Goal: Task Accomplishment & Management: Manage account settings

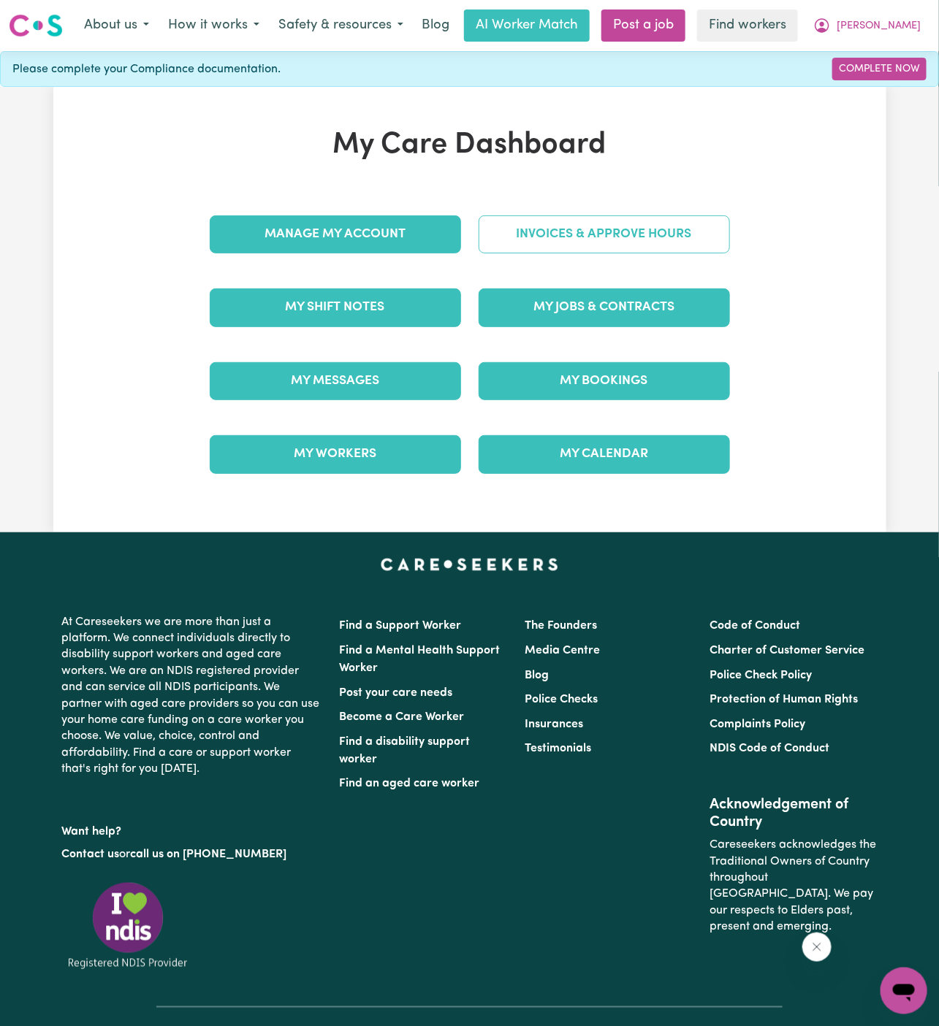
click at [618, 237] on link "Invoices & Approve Hours" at bounding box center [603, 234] width 251 height 38
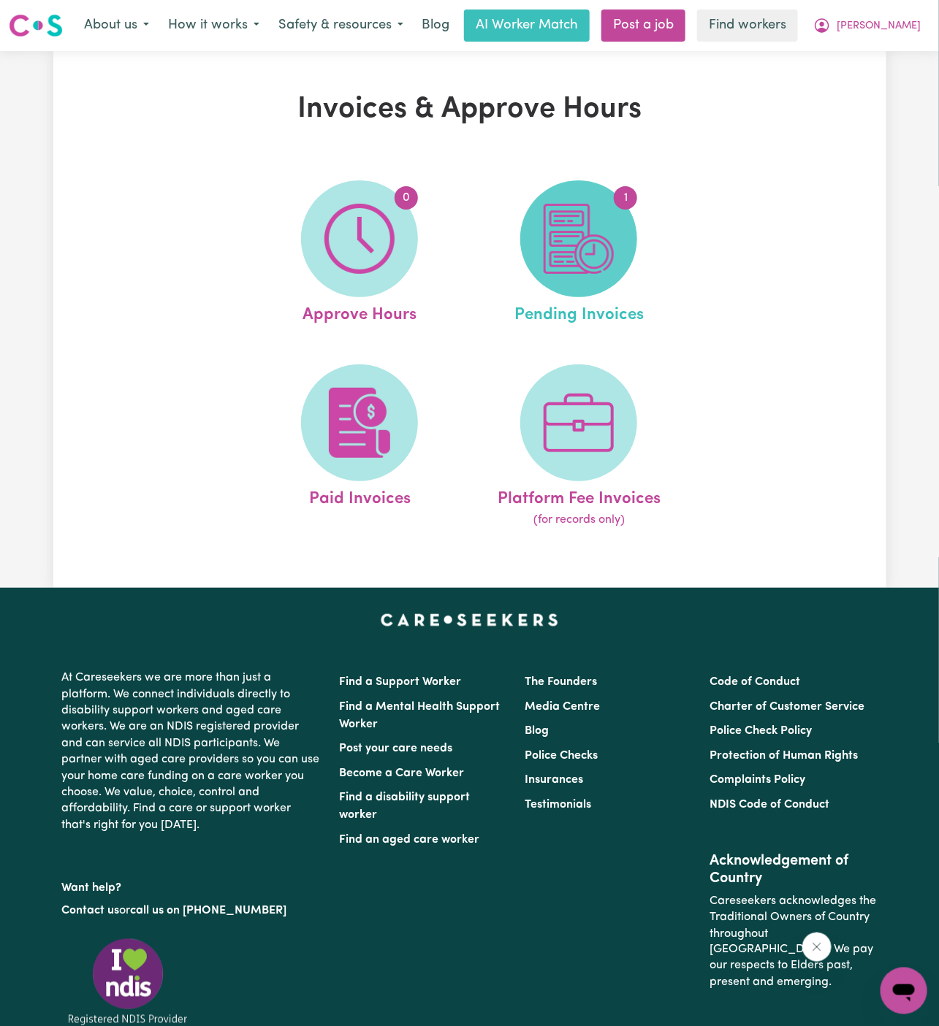
click at [559, 244] on img at bounding box center [578, 239] width 70 height 70
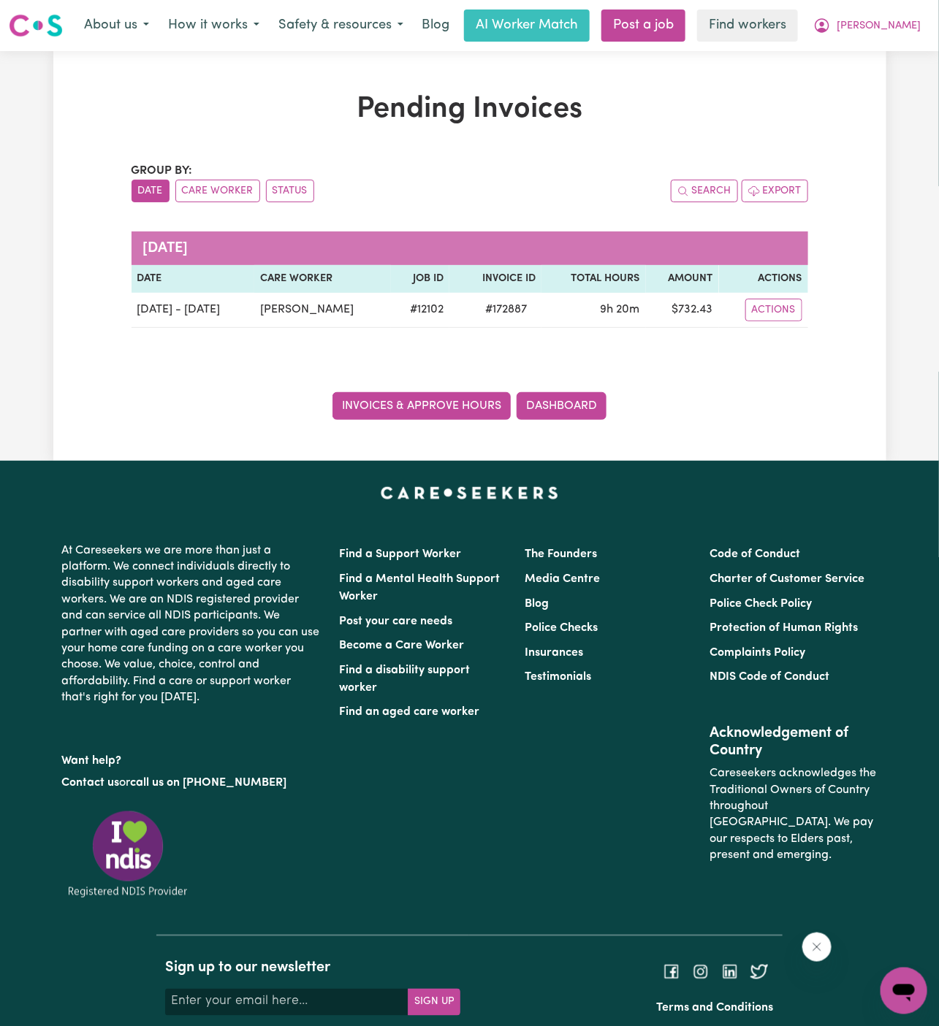
click at [468, 411] on link "Invoices & Approve Hours" at bounding box center [421, 406] width 178 height 28
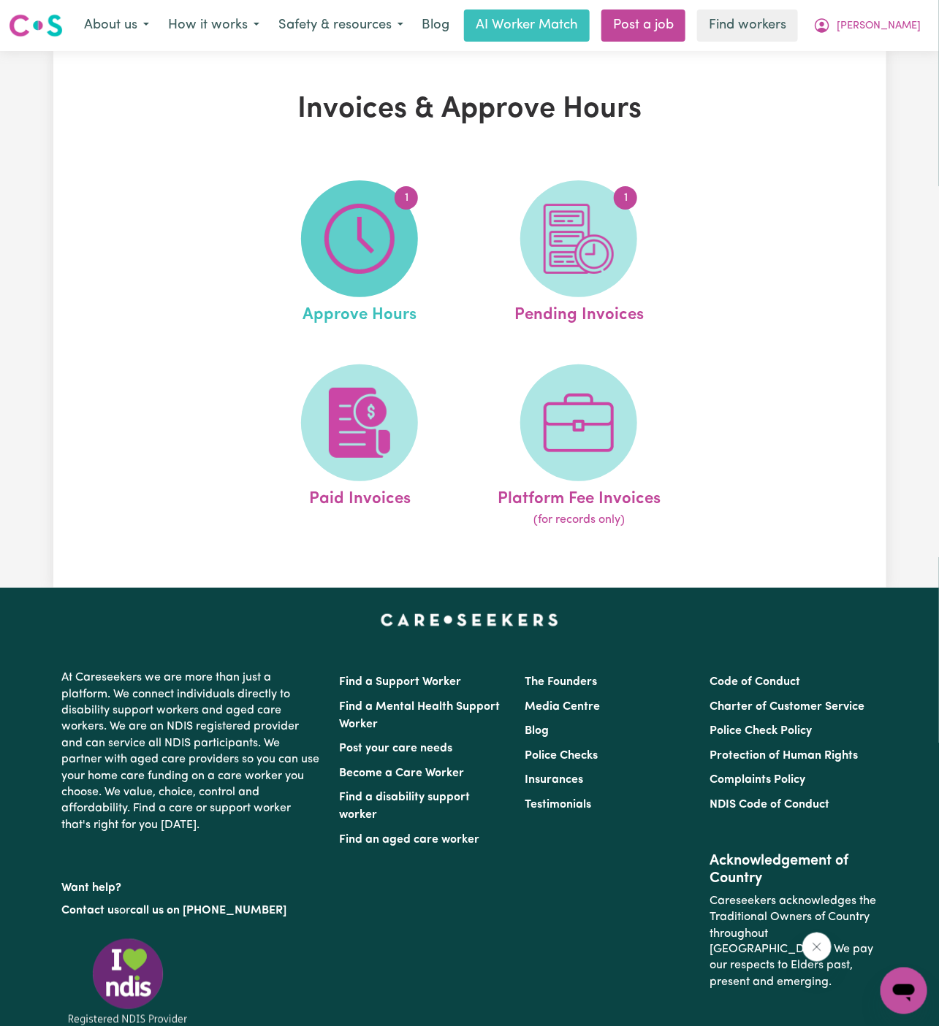
click at [384, 247] on img at bounding box center [359, 239] width 70 height 70
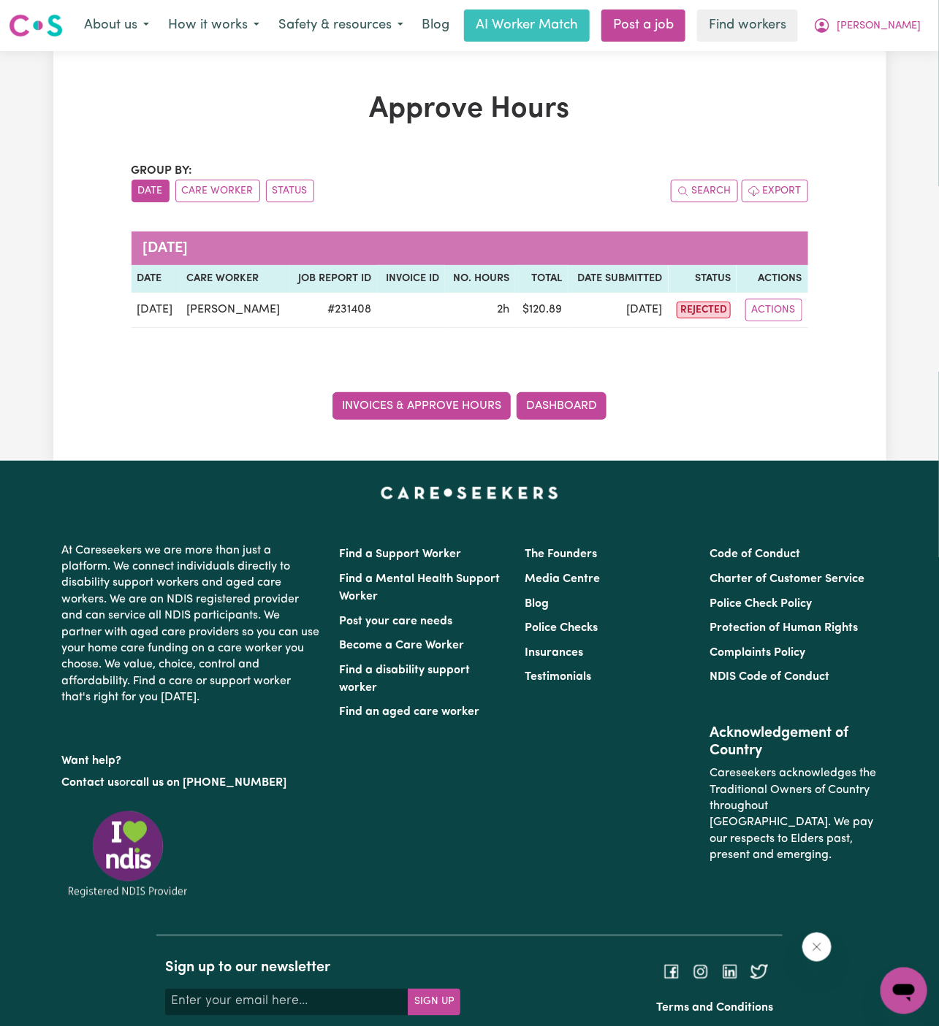
click at [469, 396] on link "Invoices & Approve Hours" at bounding box center [421, 406] width 178 height 28
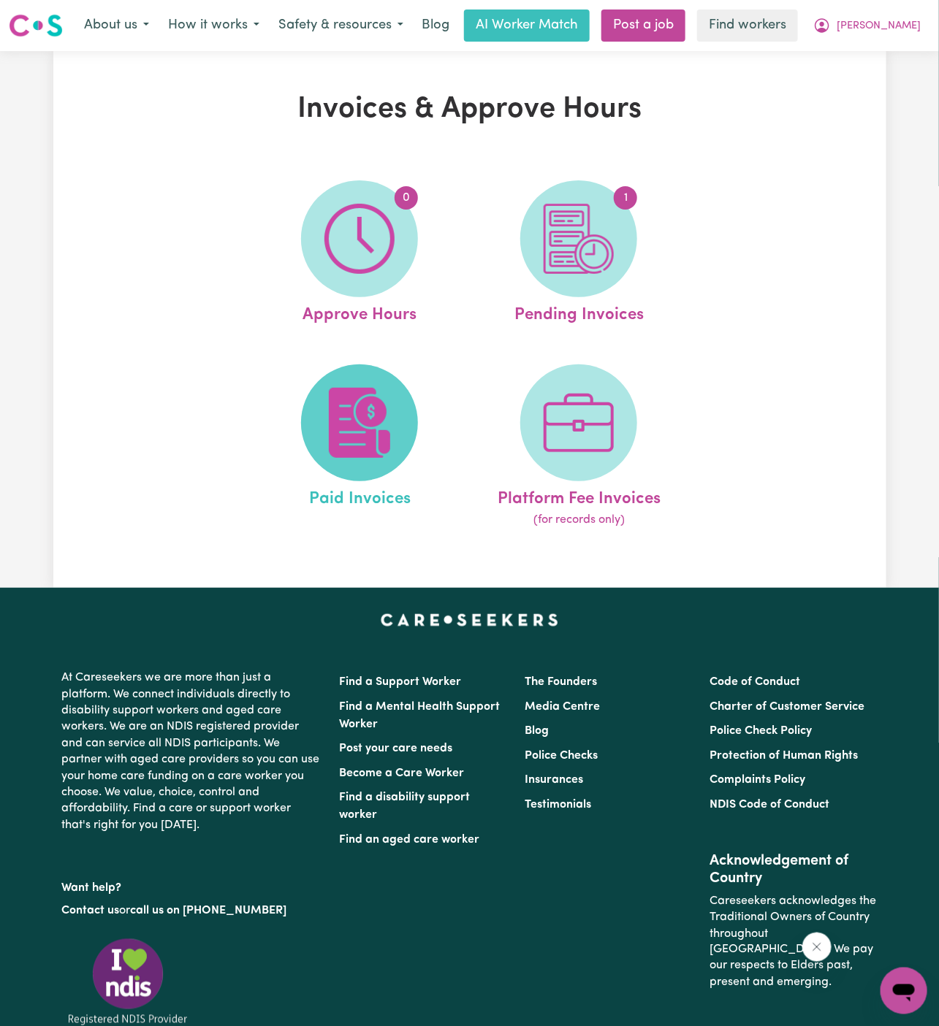
click at [392, 425] on img at bounding box center [359, 423] width 70 height 70
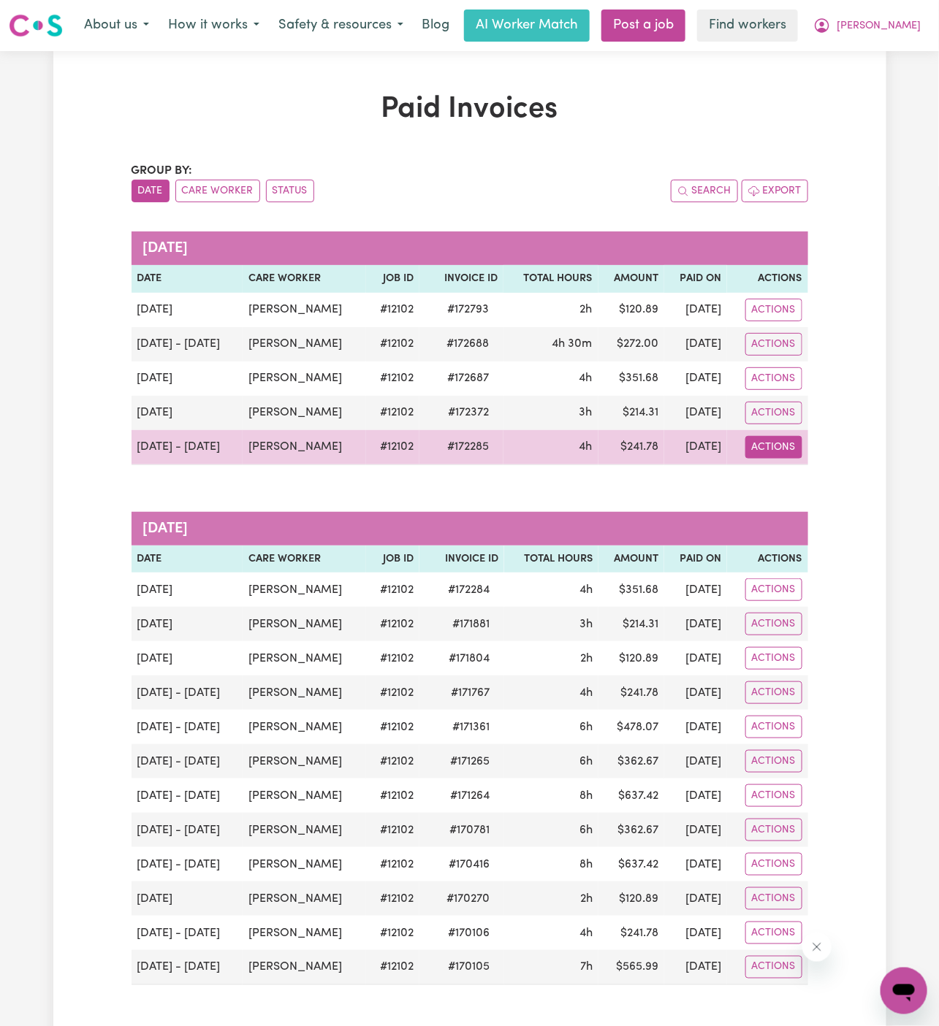
click at [771, 447] on button "Actions" at bounding box center [773, 447] width 57 height 23
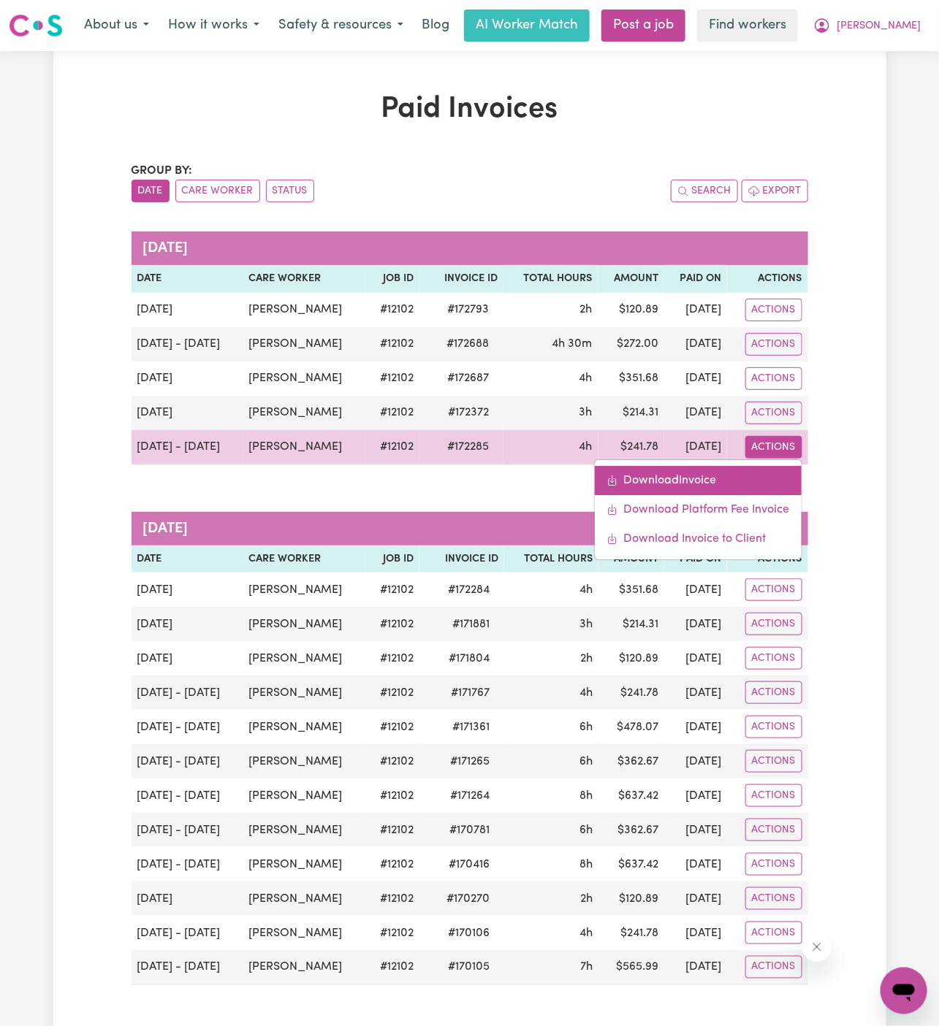
click at [740, 469] on link "Download Invoice" at bounding box center [698, 480] width 207 height 29
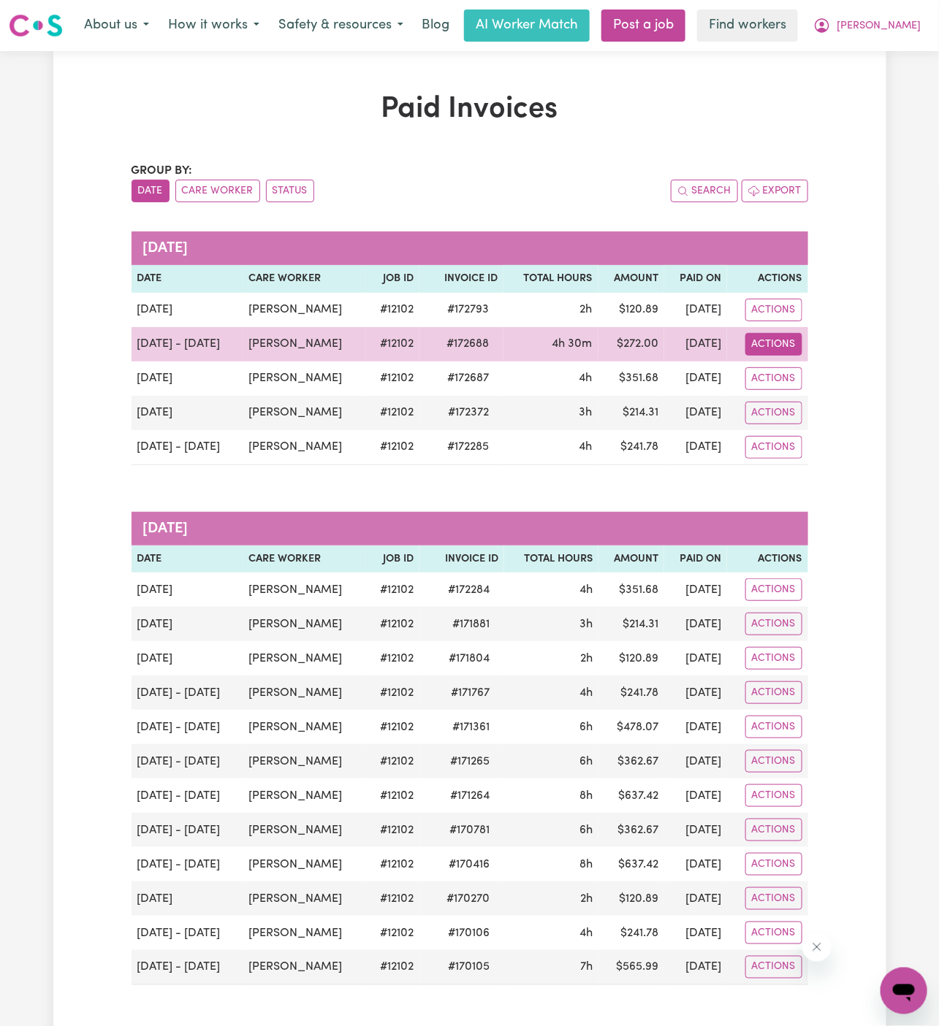
click at [787, 344] on button "Actions" at bounding box center [773, 344] width 57 height 23
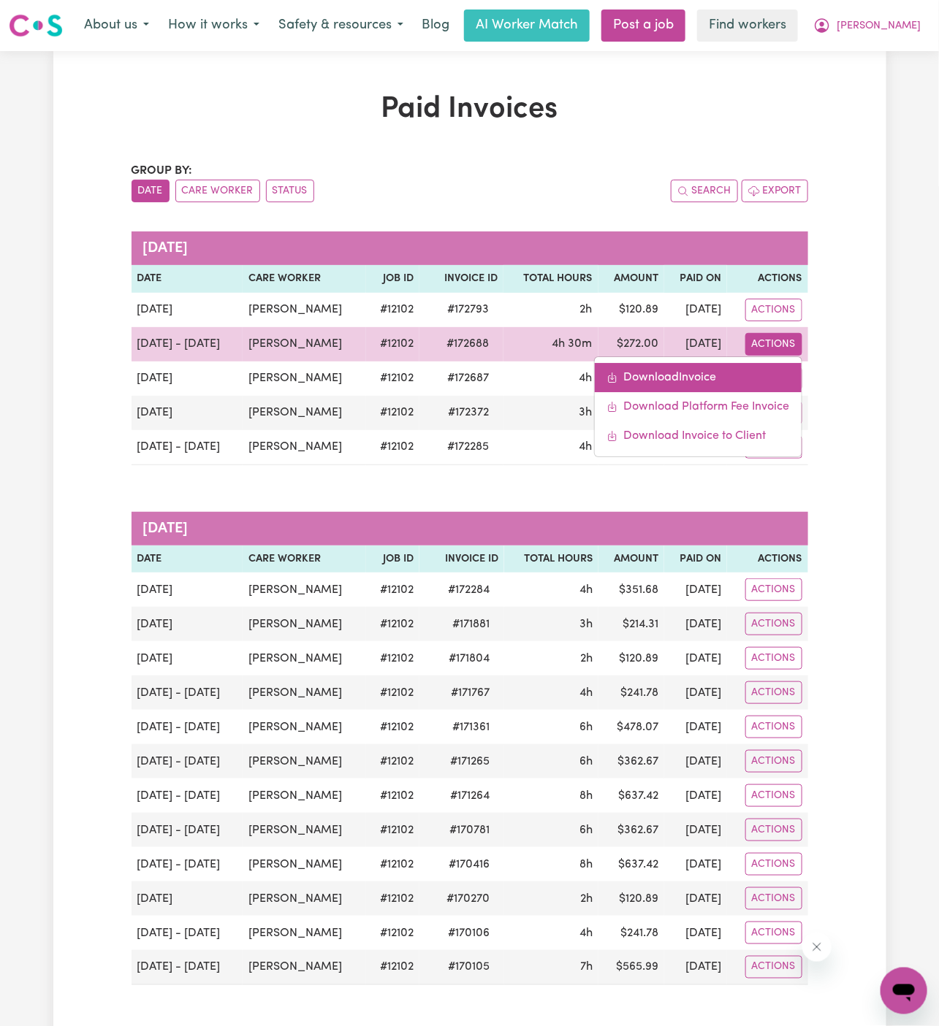
click at [730, 371] on link "Download Invoice" at bounding box center [698, 377] width 207 height 29
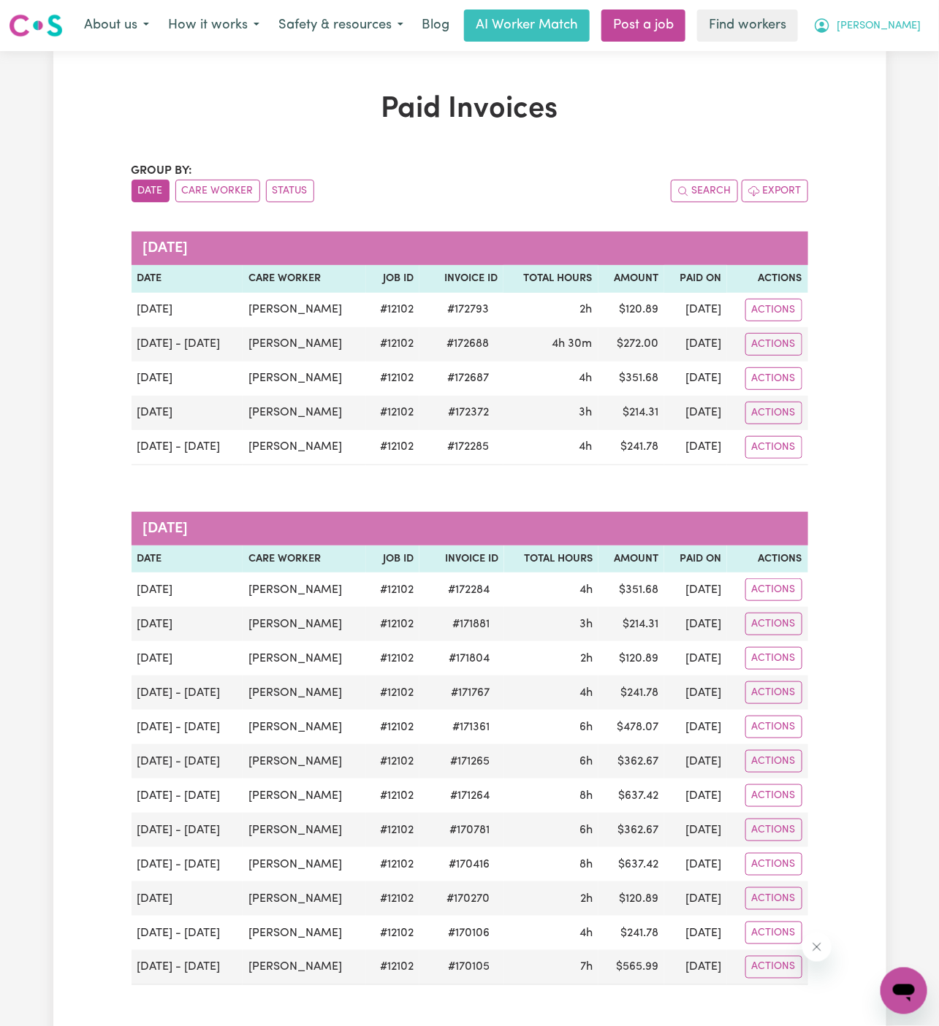
click at [896, 20] on span "[PERSON_NAME]" at bounding box center [878, 26] width 84 height 16
click at [896, 67] on link "My Dashboard" at bounding box center [871, 57] width 115 height 28
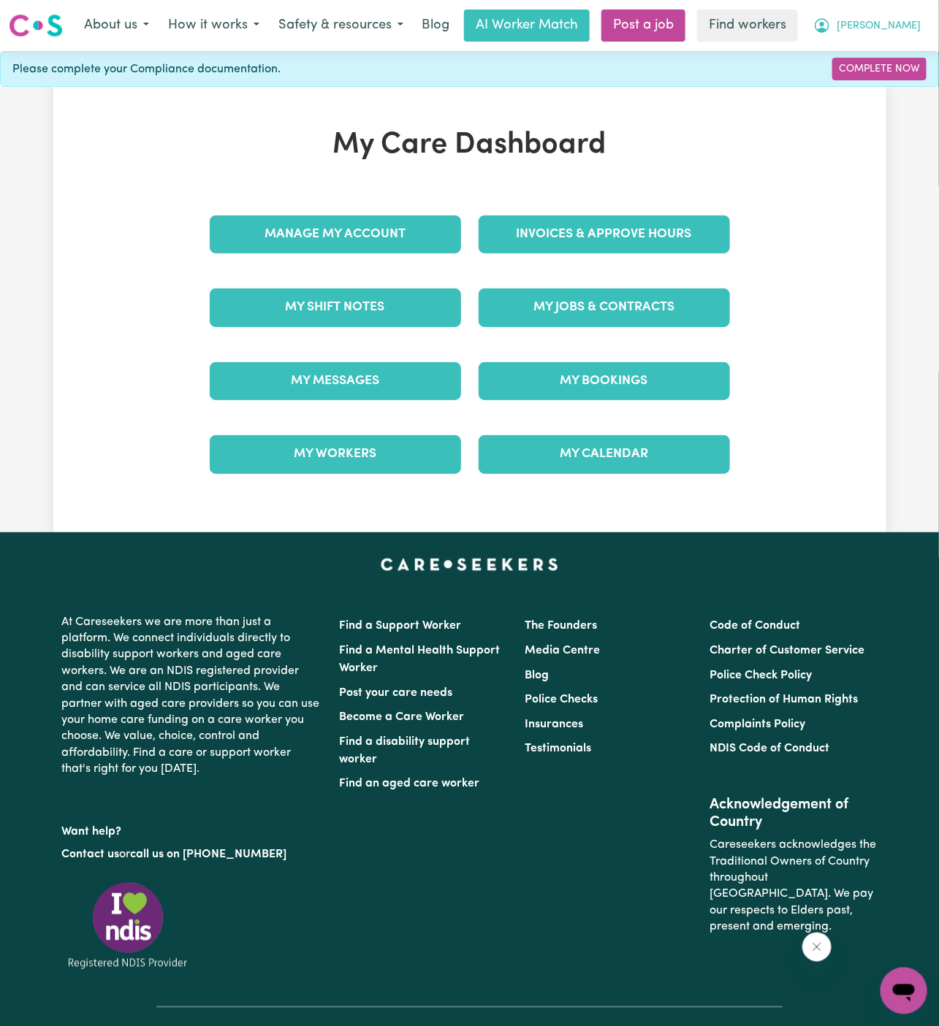
click at [896, 17] on button "[PERSON_NAME]" at bounding box center [866, 25] width 126 height 31
click at [896, 80] on link "Logout" at bounding box center [871, 84] width 115 height 28
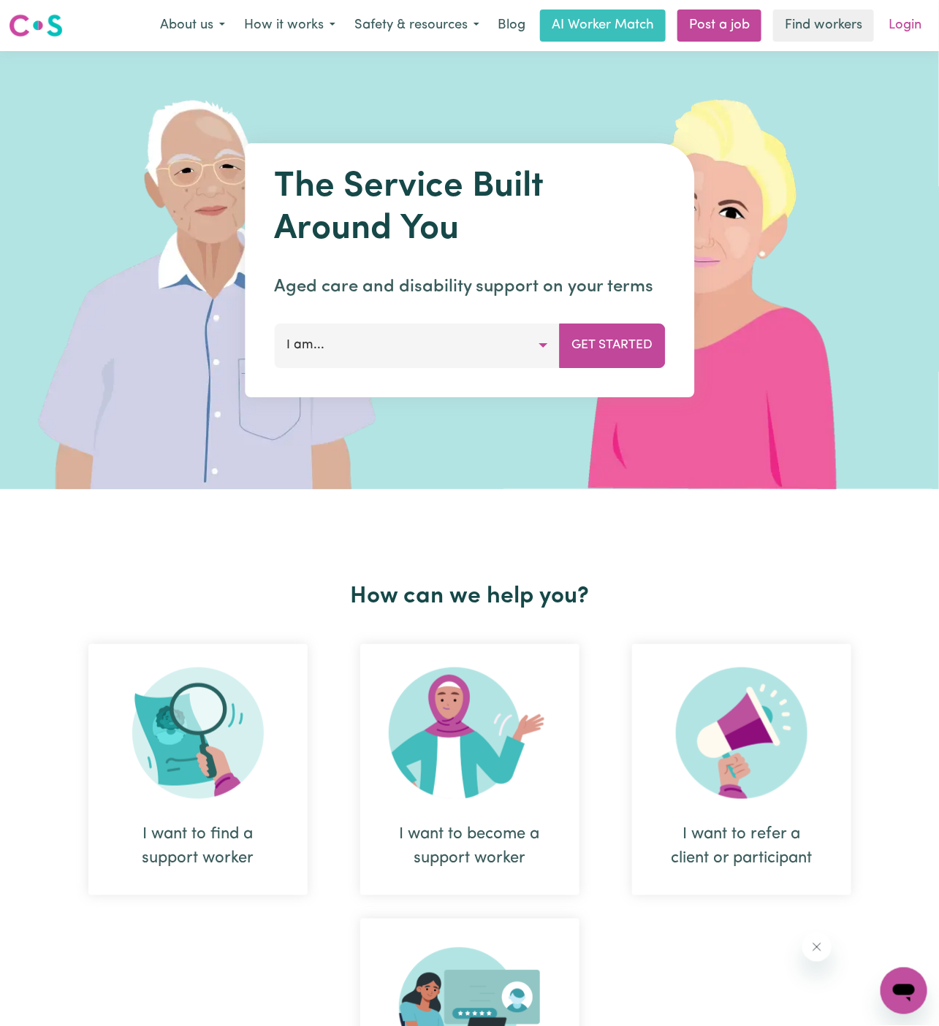
click at [902, 15] on link "Login" at bounding box center [904, 25] width 50 height 32
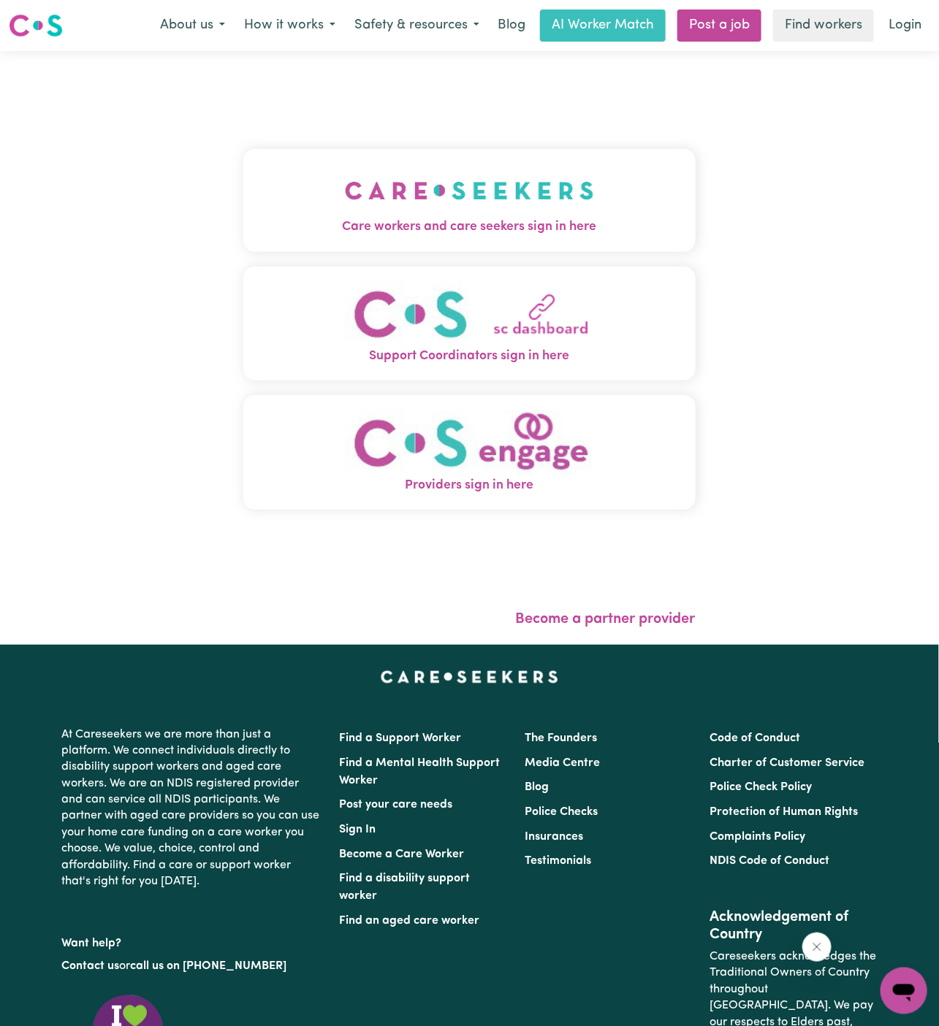
click at [532, 187] on img "Care workers and care seekers sign in here" at bounding box center [469, 191] width 249 height 54
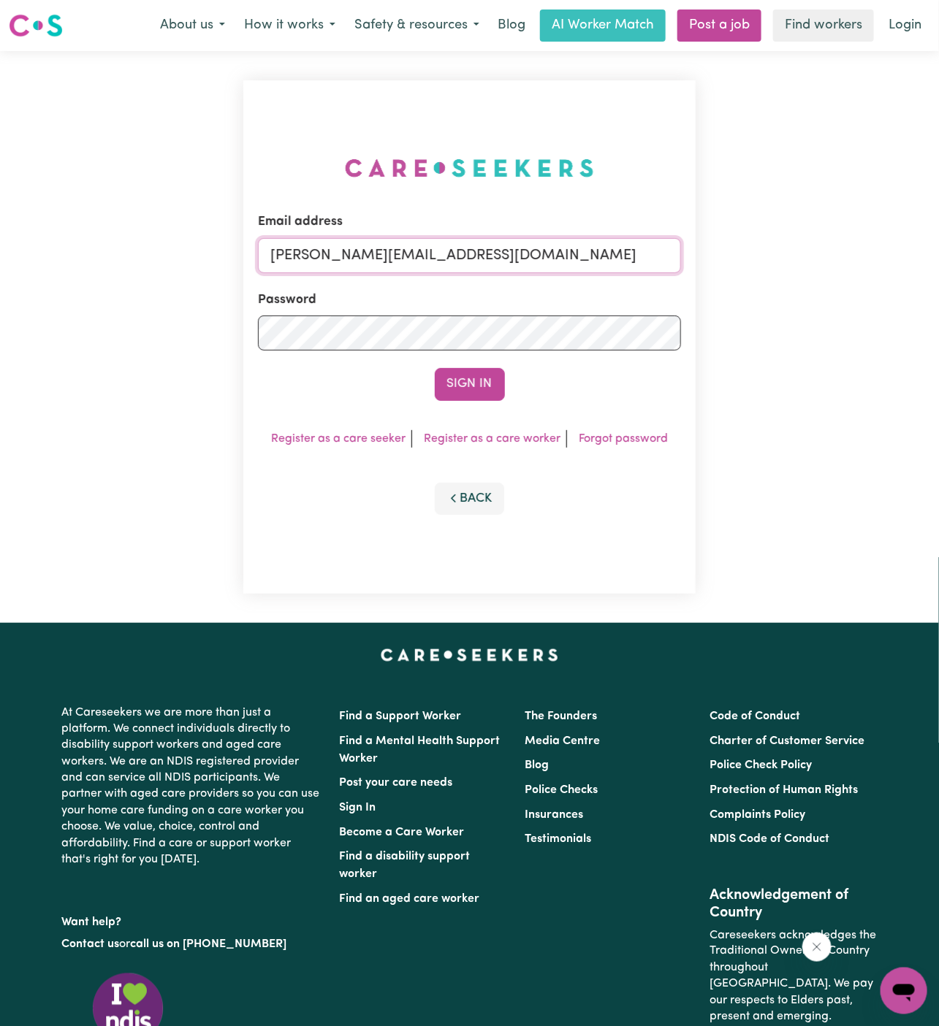
click at [560, 261] on input "[PERSON_NAME][EMAIL_ADDRESS][DOMAIN_NAME]" at bounding box center [469, 255] width 423 height 35
drag, startPoint x: 345, startPoint y: 259, endPoint x: 800, endPoint y: 258, distance: 455.1
click at [800, 258] on div "Email address superuser~[EMAIL_ADDRESS][DOMAIN_NAME] Password Sign In Register …" at bounding box center [469, 337] width 939 height 572
type input "[EMAIL_ADDRESS][DOMAIN_NAME]"
click at [480, 394] on button "Sign In" at bounding box center [470, 384] width 70 height 32
